Goal: Check status

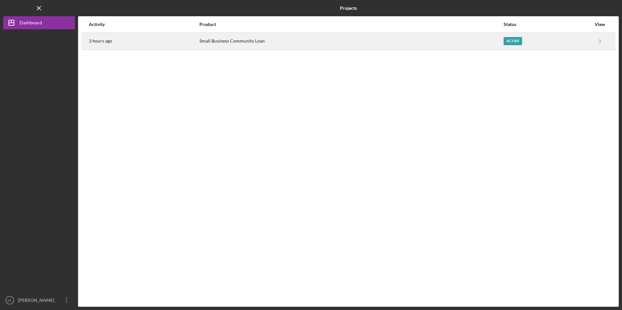
click at [239, 45] on div "Small Business Community Loan" at bounding box center [350, 41] width 303 height 16
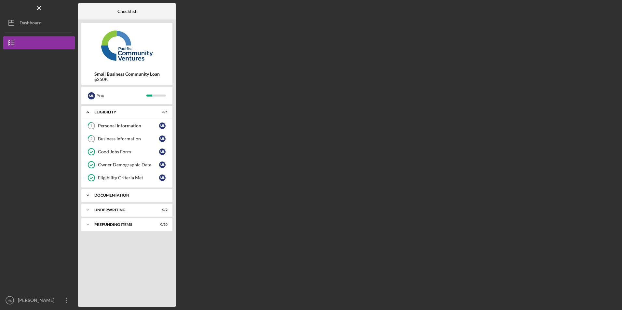
click at [132, 195] on div "Documentation" at bounding box center [129, 196] width 70 height 4
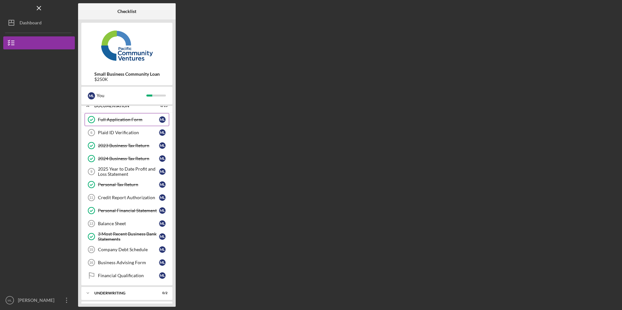
scroll to position [98, 0]
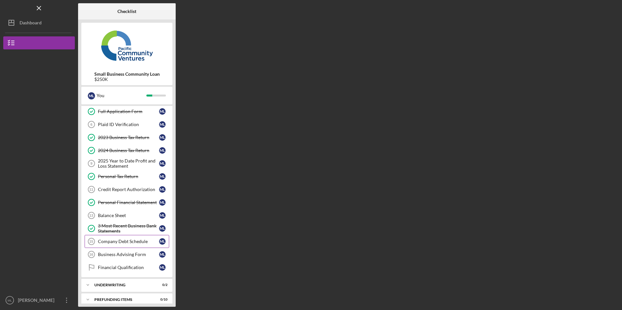
click at [135, 243] on div "Company Debt Schedule" at bounding box center [128, 241] width 61 height 5
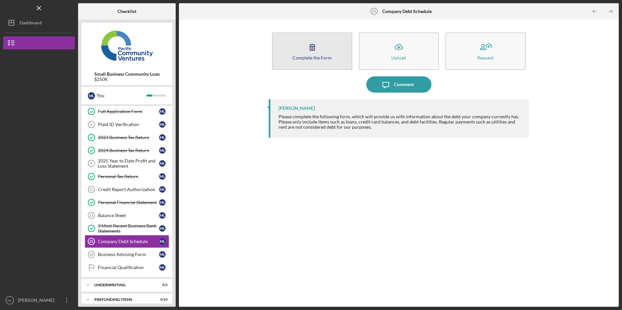
click at [306, 53] on icon "button" at bounding box center [312, 47] width 16 height 16
